Goal: Information Seeking & Learning: Learn about a topic

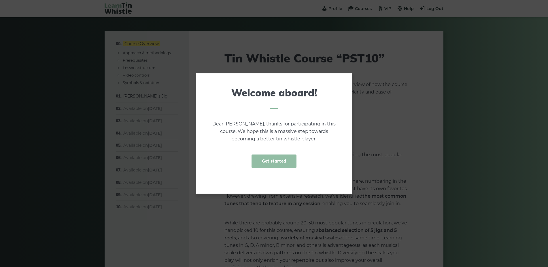
click at [264, 163] on link "Get started" at bounding box center [273, 162] width 45 height 14
click at [264, 163] on p "The primary goal of this course is to guide you in mastering the most popular I…" at bounding box center [316, 158] width 184 height 15
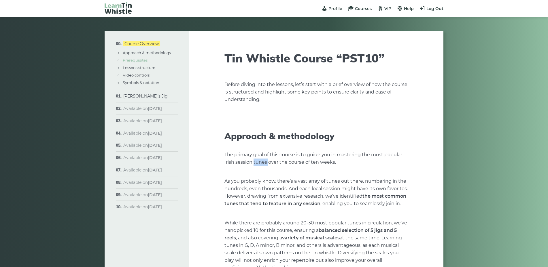
click at [139, 61] on link "Prerequisites" at bounding box center [135, 60] width 25 height 5
click at [139, 61] on ul "Approach & methodology Prerequisites Lessons structure Video controls Symbols &…" at bounding box center [150, 68] width 56 height 36
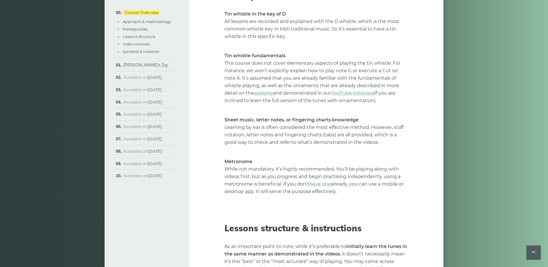
scroll to position [628, 0]
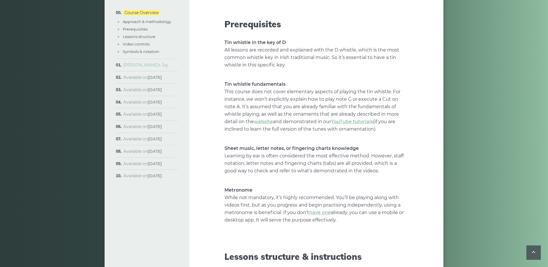
click at [135, 65] on link "[PERSON_NAME]’s Jig" at bounding box center [145, 64] width 44 height 5
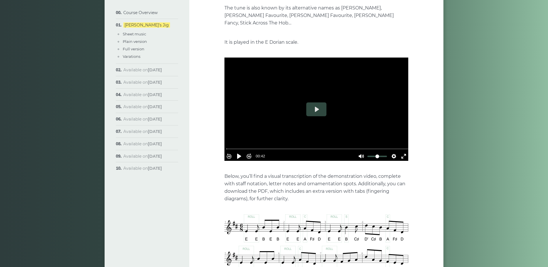
scroll to position [144, 0]
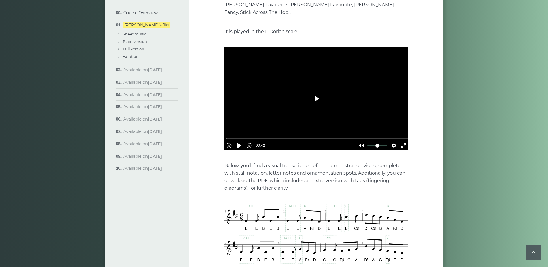
click at [314, 93] on button "Play" at bounding box center [316, 99] width 20 height 14
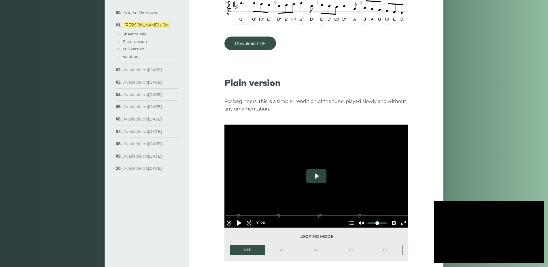
type input "***"
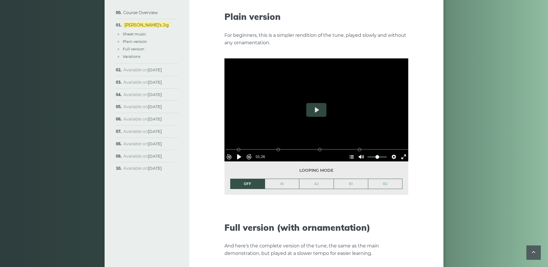
scroll to position [662, 0]
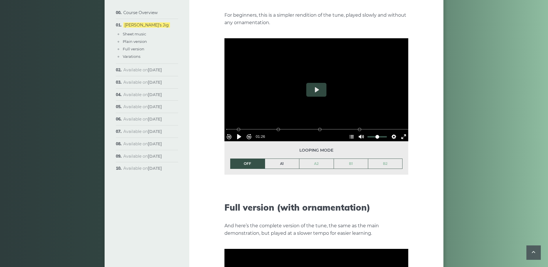
click at [281, 159] on link "A1" at bounding box center [282, 164] width 34 height 10
click at [281, 159] on li "A1" at bounding box center [282, 164] width 35 height 10
drag, startPoint x: 281, startPoint y: 154, endPoint x: 322, endPoint y: 86, distance: 79.2
click at [322, 86] on button "Play" at bounding box center [316, 90] width 20 height 14
click at [288, 82] on div at bounding box center [316, 89] width 184 height 103
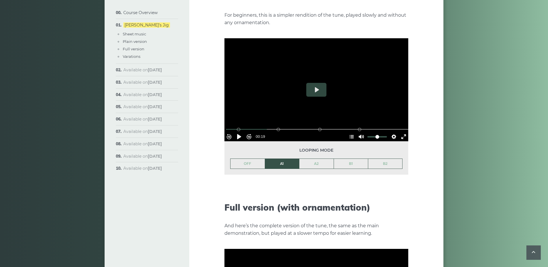
click at [288, 82] on div at bounding box center [316, 89] width 184 height 103
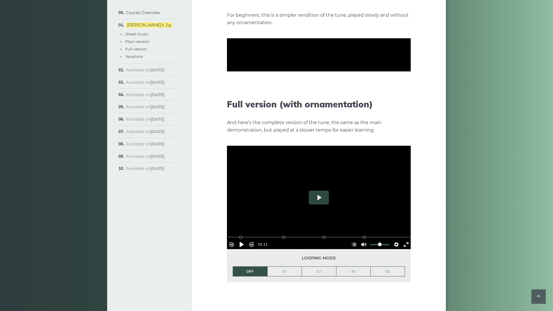
click at [291, 107] on div at bounding box center [319, 54] width 184 height 103
click at [309, 62] on button "Play" at bounding box center [319, 55] width 20 height 14
click at [363, 107] on div at bounding box center [319, 54] width 184 height 103
click at [309, 62] on button "Play" at bounding box center [319, 55] width 20 height 14
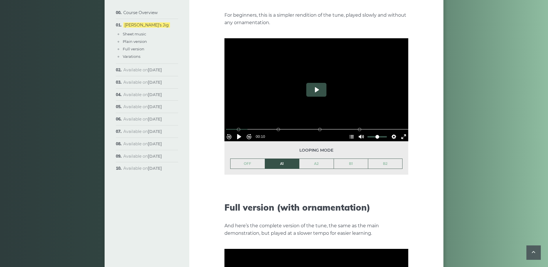
drag, startPoint x: 276, startPoint y: 123, endPoint x: 322, endPoint y: 86, distance: 59.8
click at [322, 86] on button "Play" at bounding box center [316, 90] width 20 height 14
click at [400, 132] on button "Exit fullscreen Enter fullscreen" at bounding box center [403, 136] width 9 height 9
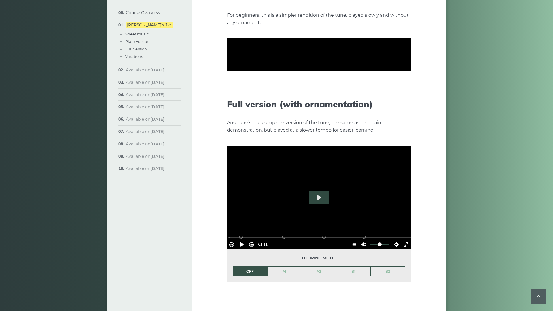
click at [332, 107] on div at bounding box center [319, 54] width 184 height 103
click at [323, 107] on div at bounding box center [319, 54] width 184 height 103
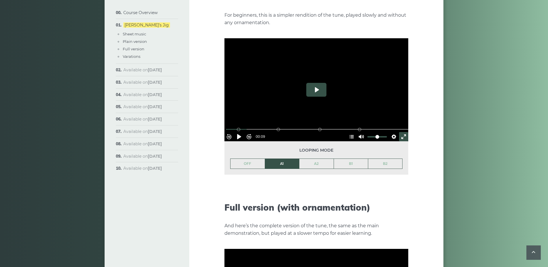
drag, startPoint x: 322, startPoint y: 107, endPoint x: 312, endPoint y: 83, distance: 26.1
click at [312, 83] on button "Play" at bounding box center [316, 90] width 20 height 14
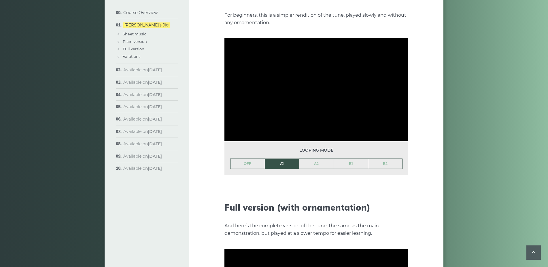
click at [312, 83] on button "Play" at bounding box center [316, 90] width 20 height 14
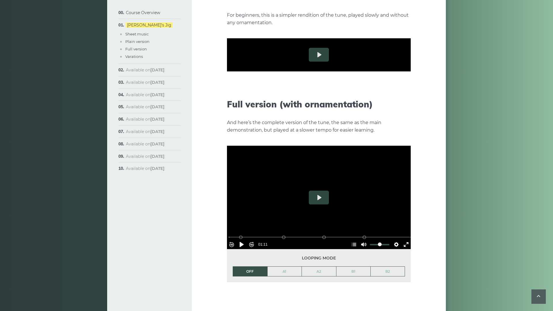
click at [291, 107] on div at bounding box center [319, 54] width 184 height 103
click at [285, 107] on div at bounding box center [319, 54] width 184 height 103
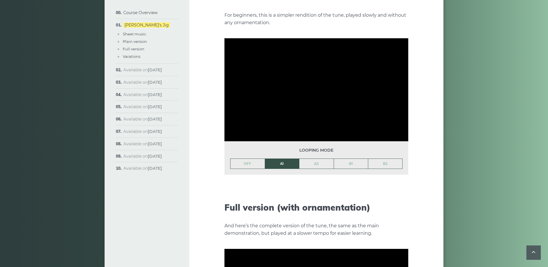
drag, startPoint x: 284, startPoint y: 109, endPoint x: 244, endPoint y: 159, distance: 63.5
click at [244, 159] on link "OFF" at bounding box center [247, 164] width 34 height 10
click at [244, 159] on li "OFF" at bounding box center [247, 164] width 35 height 10
click at [245, 159] on li "OFF" at bounding box center [247, 164] width 35 height 10
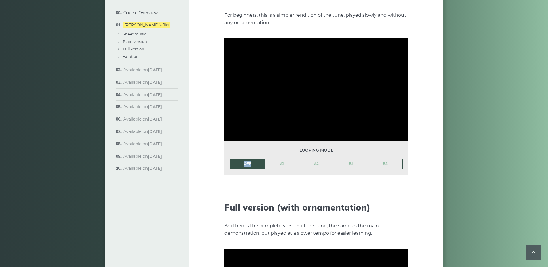
drag, startPoint x: 245, startPoint y: 155, endPoint x: 287, endPoint y: 156, distance: 42.1
click at [287, 159] on link "A1" at bounding box center [282, 164] width 34 height 10
click at [287, 159] on li "A1" at bounding box center [282, 164] width 35 height 10
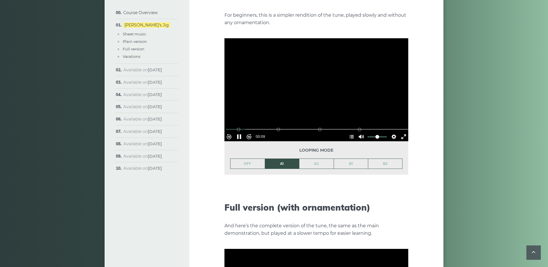
drag, startPoint x: 287, startPoint y: 156, endPoint x: 319, endPoint y: 95, distance: 69.3
click at [319, 95] on div at bounding box center [316, 89] width 184 height 103
click at [317, 83] on button "Play" at bounding box center [316, 90] width 20 height 14
click at [316, 87] on div at bounding box center [316, 89] width 184 height 103
click at [316, 87] on button "Play" at bounding box center [316, 90] width 20 height 14
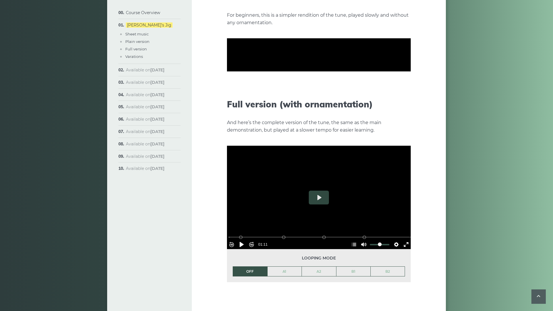
click at [289, 107] on div at bounding box center [319, 54] width 184 height 103
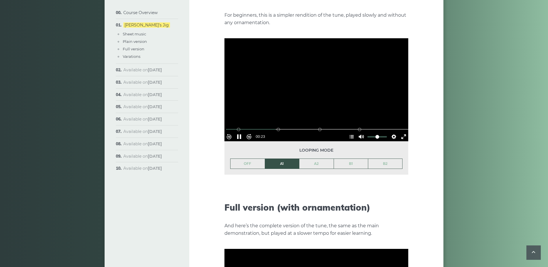
drag, startPoint x: 288, startPoint y: 111, endPoint x: 323, endPoint y: 90, distance: 40.7
click at [323, 90] on div at bounding box center [316, 89] width 184 height 103
click at [317, 85] on button "Play" at bounding box center [316, 90] width 20 height 14
click at [319, 84] on div at bounding box center [316, 89] width 184 height 103
click at [399, 132] on button "Exit fullscreen Enter fullscreen" at bounding box center [403, 136] width 9 height 9
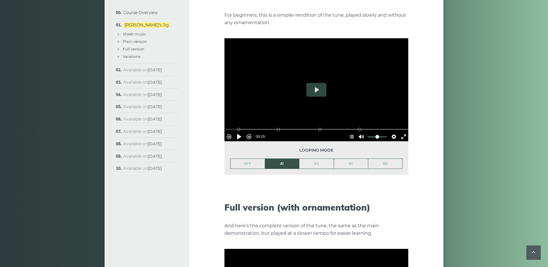
click at [400, 142] on div at bounding box center [316, 89] width 184 height 103
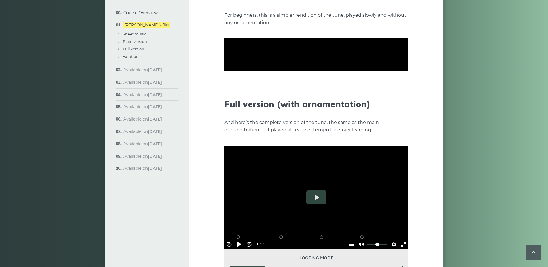
click at [399, 107] on button "Exit fullscreen Enter fullscreen" at bounding box center [403, 101] width 9 height 9
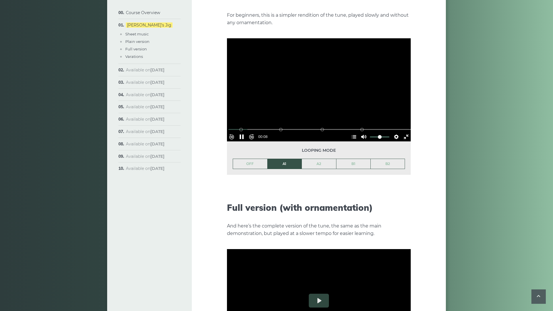
click at [291, 127] on div at bounding box center [319, 89] width 184 height 103
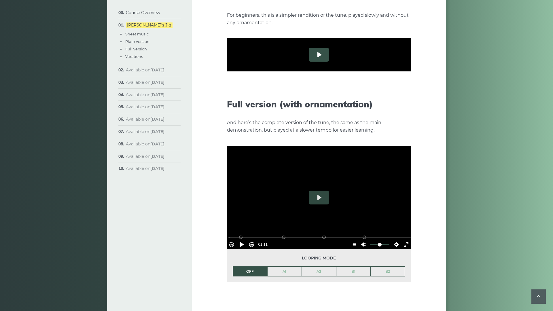
click at [309, 62] on button "Play" at bounding box center [319, 55] width 20 height 14
click at [276, 107] on div at bounding box center [319, 54] width 184 height 103
click at [309, 62] on button "Play" at bounding box center [319, 55] width 20 height 14
click at [276, 107] on div at bounding box center [319, 54] width 184 height 103
click at [309, 62] on button "Play" at bounding box center [319, 55] width 20 height 14
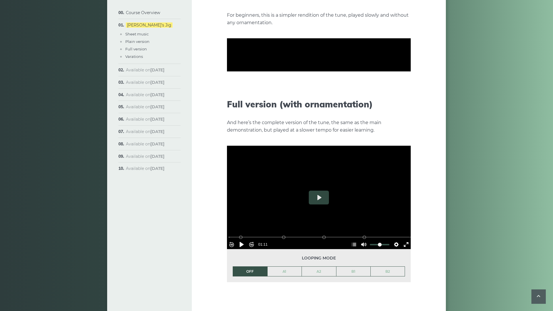
click at [411, 107] on div at bounding box center [319, 54] width 184 height 103
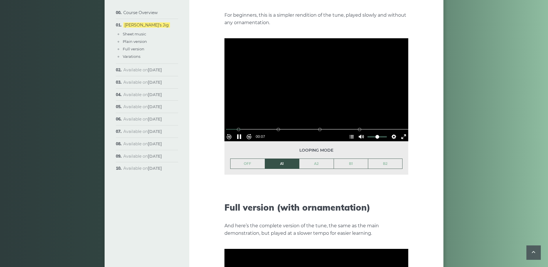
click at [307, 78] on div at bounding box center [316, 89] width 184 height 103
click at [307, 83] on button "Play" at bounding box center [316, 90] width 20 height 14
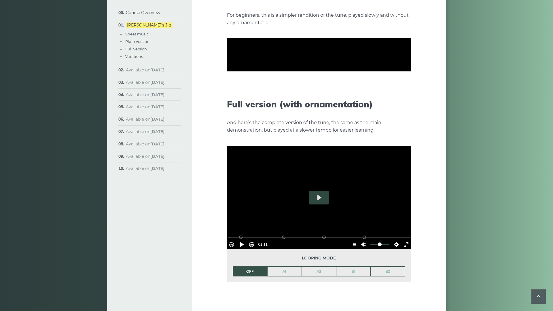
click at [303, 107] on div at bounding box center [319, 54] width 184 height 103
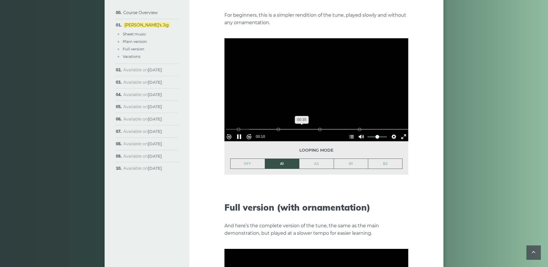
drag, startPoint x: 302, startPoint y: 120, endPoint x: 304, endPoint y: 76, distance: 44.4
click at [304, 76] on div at bounding box center [316, 89] width 184 height 103
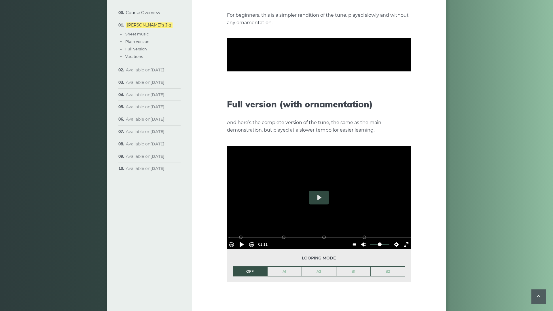
drag, startPoint x: 305, startPoint y: 107, endPoint x: 283, endPoint y: 115, distance: 23.3
click at [283, 107] on div at bounding box center [319, 54] width 184 height 103
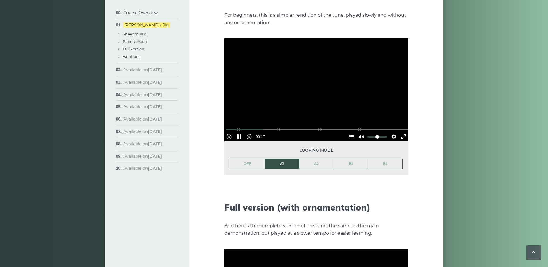
click at [328, 92] on div at bounding box center [316, 89] width 184 height 103
click at [318, 84] on button "Play" at bounding box center [316, 90] width 20 height 14
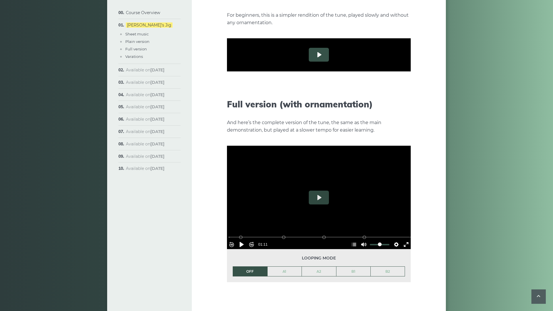
click at [309, 62] on button "Play" at bounding box center [319, 55] width 20 height 14
click at [268, 107] on div at bounding box center [319, 54] width 184 height 103
click at [309, 62] on button "Play" at bounding box center [319, 55] width 20 height 14
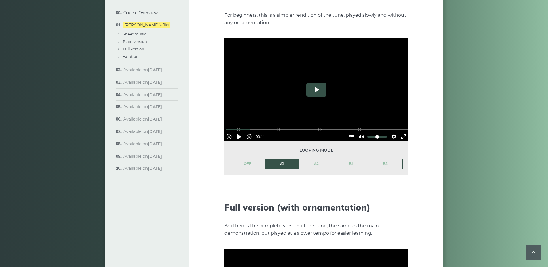
click at [315, 83] on button "Play" at bounding box center [316, 90] width 20 height 14
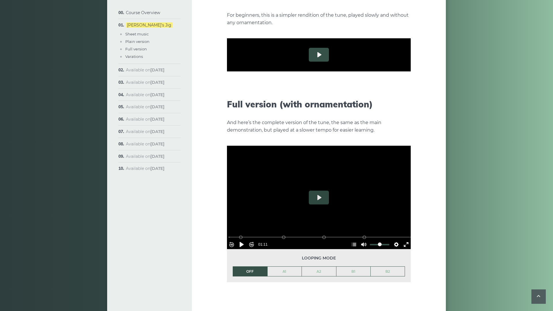
click at [309, 62] on button "Play" at bounding box center [319, 55] width 20 height 14
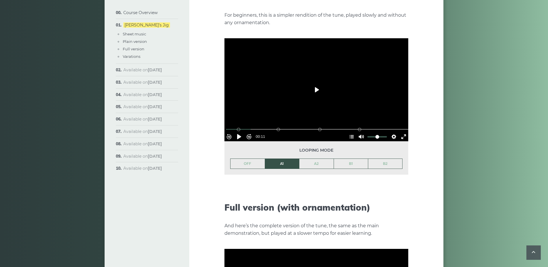
click at [315, 83] on button "Play" at bounding box center [316, 90] width 20 height 14
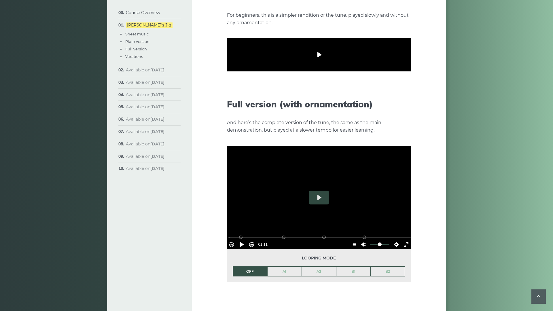
click at [309, 62] on button "Play" at bounding box center [319, 55] width 20 height 14
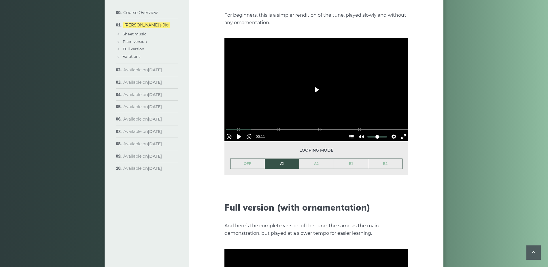
click at [313, 83] on button "Play" at bounding box center [316, 90] width 20 height 14
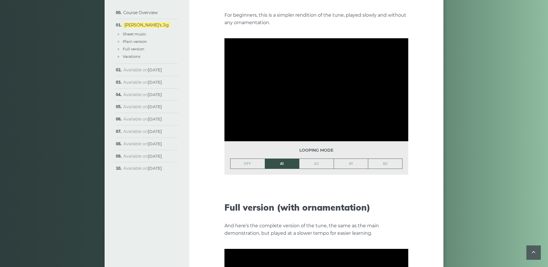
click at [313, 83] on button "Play" at bounding box center [316, 90] width 20 height 14
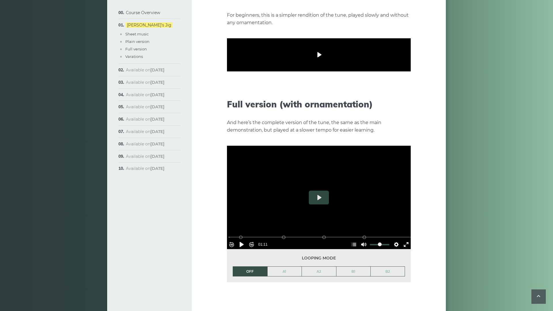
click at [309, 62] on button "Play" at bounding box center [319, 55] width 20 height 14
click at [411, 107] on div at bounding box center [319, 54] width 184 height 103
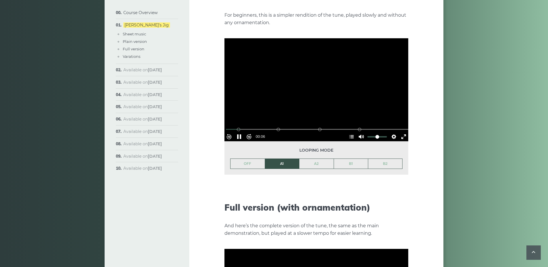
click at [313, 97] on div at bounding box center [316, 89] width 184 height 103
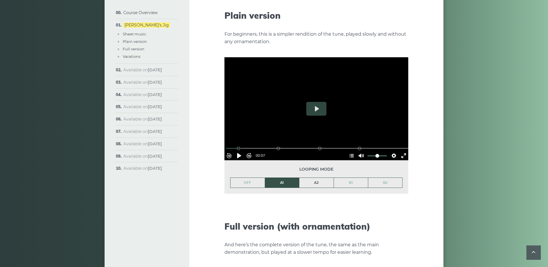
scroll to position [605, 0]
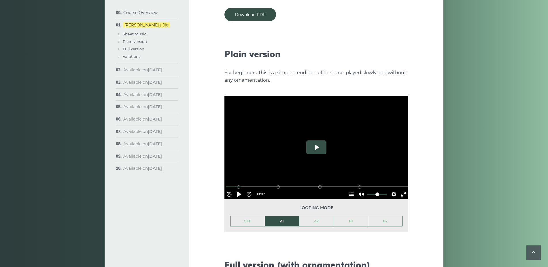
click at [313, 144] on button "Play" at bounding box center [316, 148] width 20 height 14
click at [244, 190] on button "Pause Play" at bounding box center [238, 194] width 9 height 9
drag, startPoint x: 244, startPoint y: 187, endPoint x: 241, endPoint y: 183, distance: 5.7
click at [241, 190] on button "Pause Play" at bounding box center [238, 194] width 9 height 9
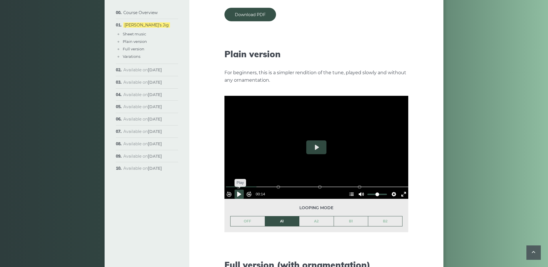
type input "*****"
